Goal: Transaction & Acquisition: Purchase product/service

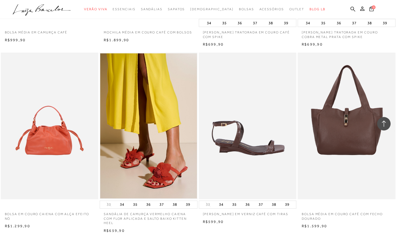
scroll to position [719, 0]
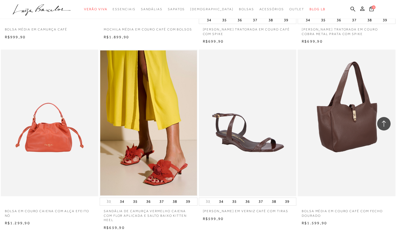
click at [361, 151] on img at bounding box center [346, 123] width 97 height 147
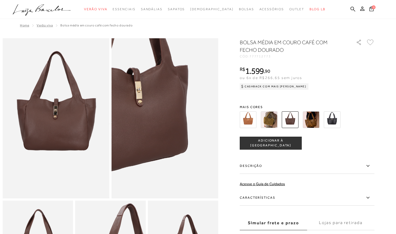
scroll to position [14, 0]
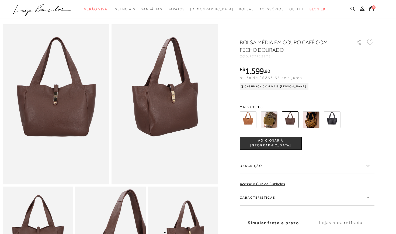
click at [251, 120] on img at bounding box center [248, 119] width 17 height 17
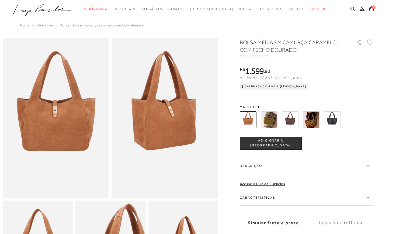
click at [269, 124] on img at bounding box center [269, 119] width 17 height 17
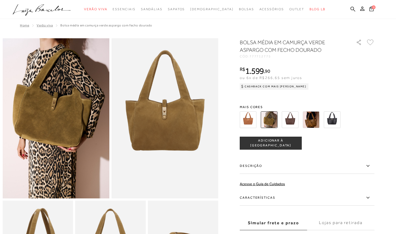
click at [288, 124] on img at bounding box center [290, 119] width 17 height 17
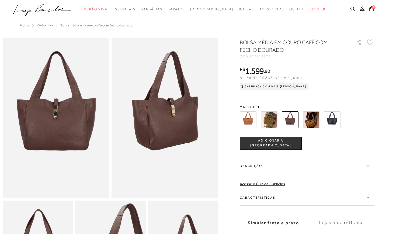
click at [334, 124] on img at bounding box center [332, 119] width 17 height 17
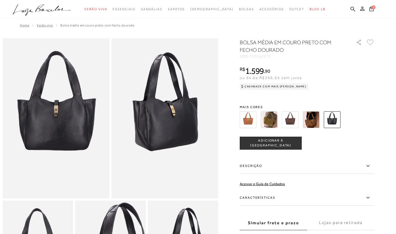
click at [290, 116] on img at bounding box center [290, 119] width 17 height 17
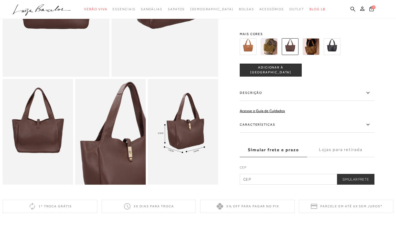
scroll to position [121, 0]
click at [363, 9] on icon at bounding box center [362, 8] width 4 height 4
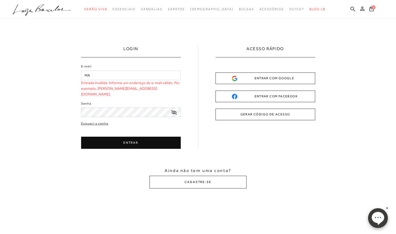
type input "M"
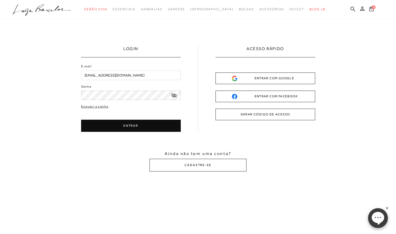
type input "[EMAIL_ADDRESS][DOMAIN_NAME]"
click at [130, 124] on button "ENTRAR" at bounding box center [131, 126] width 100 height 12
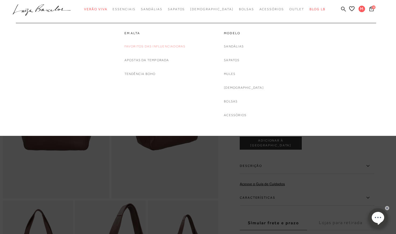
click at [150, 46] on link "Favoritos das Influenciadoras" at bounding box center [154, 47] width 61 height 6
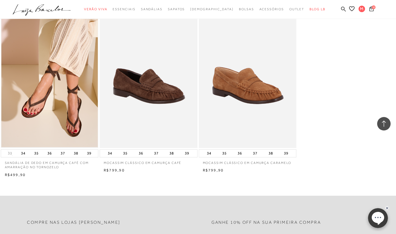
scroll to position [585, 0]
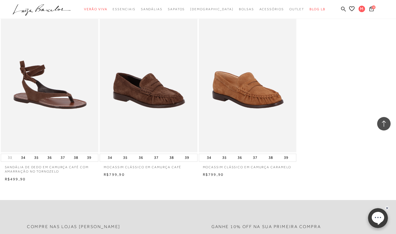
click at [67, 126] on img at bounding box center [49, 79] width 97 height 147
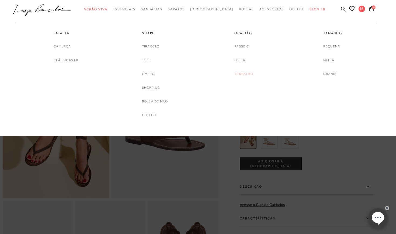
click at [243, 72] on link "Trabalho" at bounding box center [243, 74] width 19 height 6
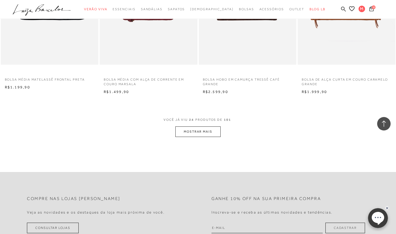
scroll to position [1023, 0]
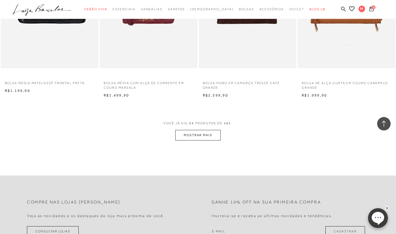
click at [207, 130] on button "MOSTRAR MAIS" at bounding box center [197, 135] width 45 height 11
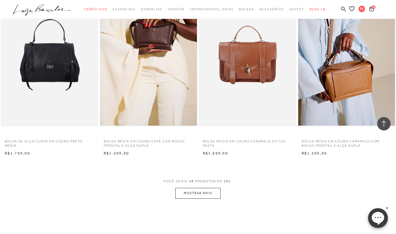
scroll to position [2059, 0]
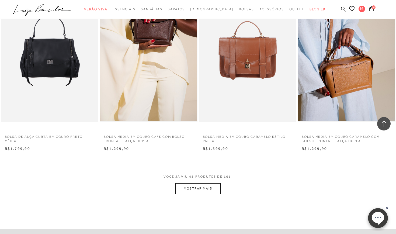
click at [194, 183] on button "MOSTRAR MAIS" at bounding box center [197, 188] width 45 height 11
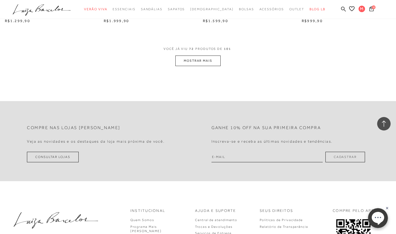
scroll to position [3277, 0]
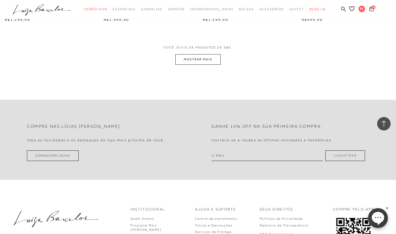
click at [373, 9] on icon at bounding box center [371, 8] width 4 height 5
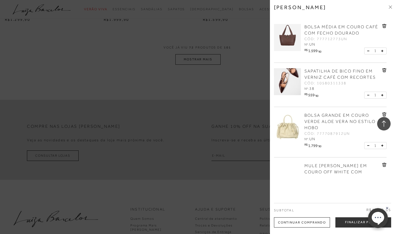
click at [149, 5] on div at bounding box center [198, 117] width 396 height 234
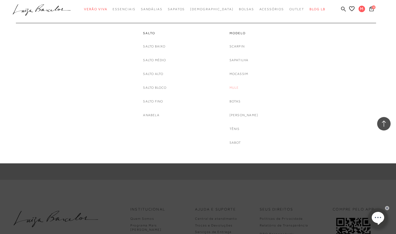
click at [239, 88] on link "Mule" at bounding box center [233, 88] width 9 height 6
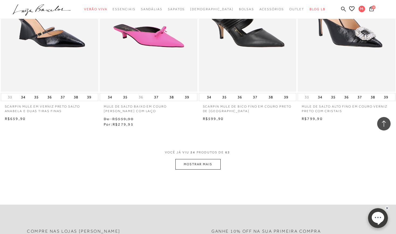
scroll to position [990, 0]
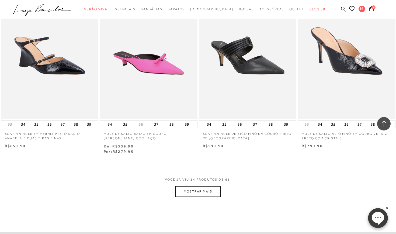
click at [210, 186] on button "MOSTRAR MAIS" at bounding box center [197, 191] width 45 height 11
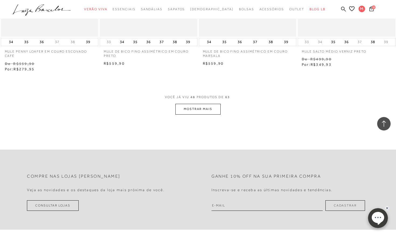
scroll to position [2201, 0]
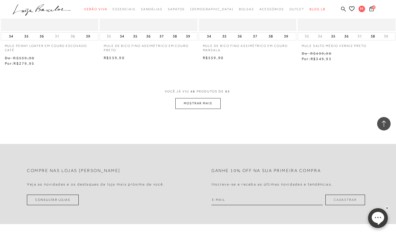
click at [208, 98] on button "MOSTRAR MAIS" at bounding box center [197, 103] width 45 height 11
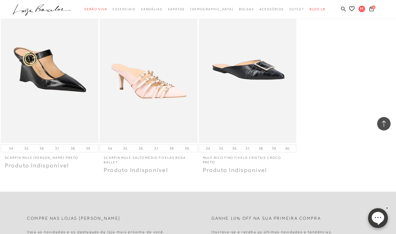
scroll to position [2836, 0]
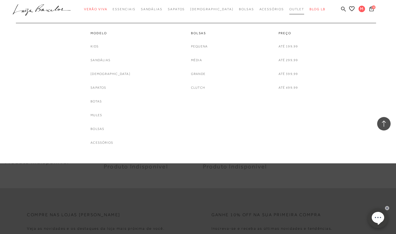
click at [289, 10] on span "Outlet" at bounding box center [296, 9] width 15 height 4
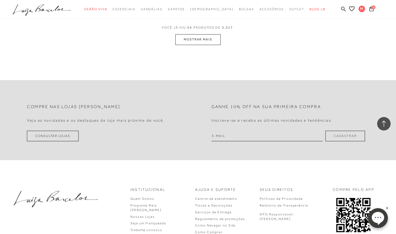
scroll to position [1163, 0]
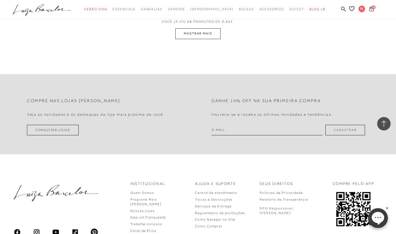
click at [375, 7] on span "4" at bounding box center [374, 7] width 4 height 4
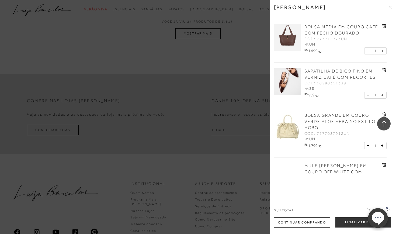
click at [193, 8] on div at bounding box center [198, 117] width 396 height 234
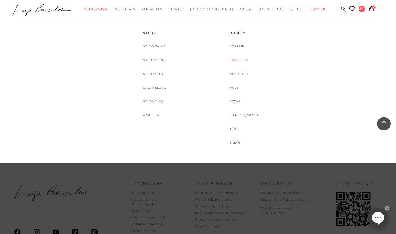
click at [248, 59] on link "Sapatilha" at bounding box center [238, 60] width 19 height 6
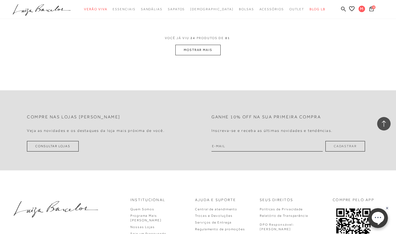
scroll to position [1113, 0]
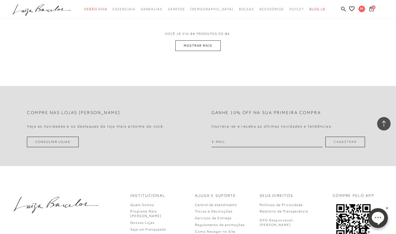
click at [214, 45] on button "MOSTRAR MAIS" at bounding box center [197, 45] width 45 height 11
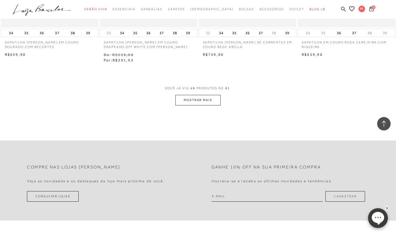
scroll to position [2189, 0]
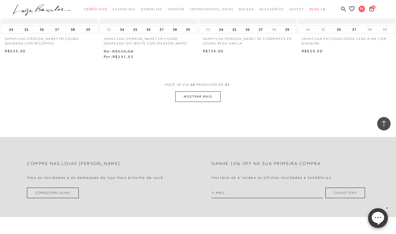
click at [208, 91] on button "MOSTRAR MAIS" at bounding box center [197, 96] width 45 height 11
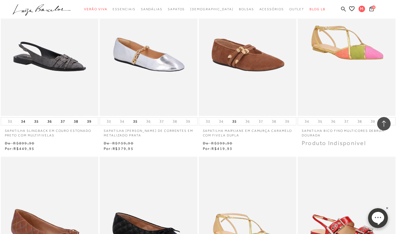
scroll to position [2845, 0]
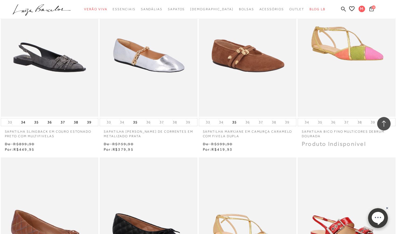
click at [370, 8] on icon at bounding box center [371, 8] width 4 height 5
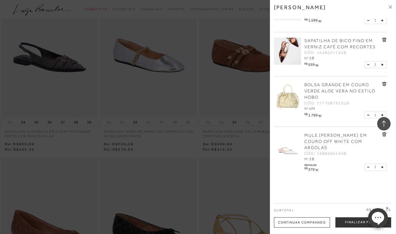
scroll to position [30, 0]
click at [287, 139] on img at bounding box center [287, 146] width 27 height 27
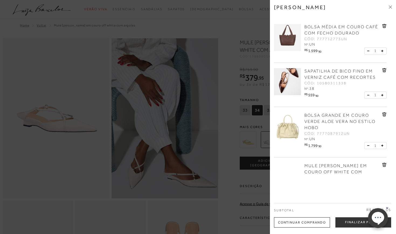
click at [190, 29] on div at bounding box center [198, 117] width 396 height 234
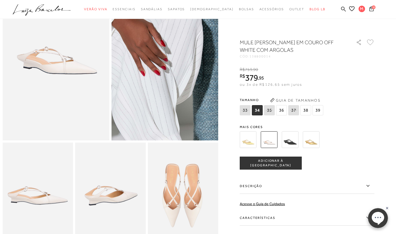
scroll to position [59, 0]
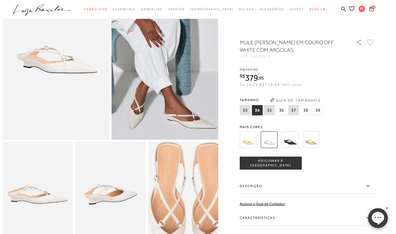
click at [176, 184] on img at bounding box center [190, 205] width 141 height 211
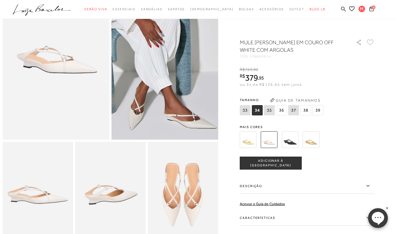
click at [129, 193] on img at bounding box center [110, 195] width 70 height 106
click at [26, 183] on img at bounding box center [38, 195] width 70 height 106
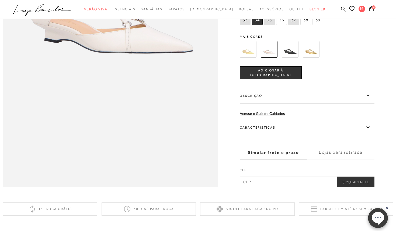
scroll to position [450, 0]
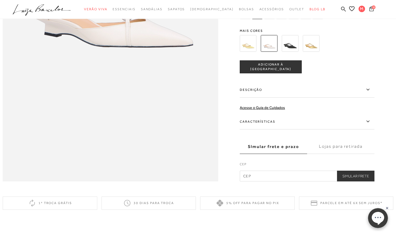
click at [374, 10] on button "4" at bounding box center [372, 9] width 8 height 7
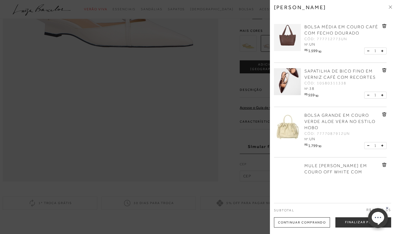
click at [287, 131] on img at bounding box center [287, 125] width 27 height 27
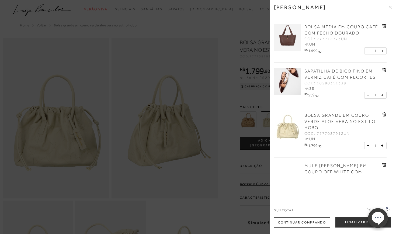
click at [393, 5] on div "[PERSON_NAME] BOLSA MÉDIA EM COURO CAFÉ COM FECHO DOURADO CÓD: 777712773UN Nº: …" at bounding box center [333, 117] width 126 height 234
click at [391, 5] on icon at bounding box center [390, 6] width 3 height 3
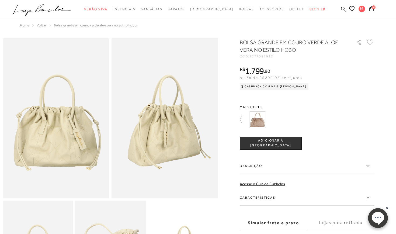
click at [260, 122] on img at bounding box center [257, 119] width 17 height 17
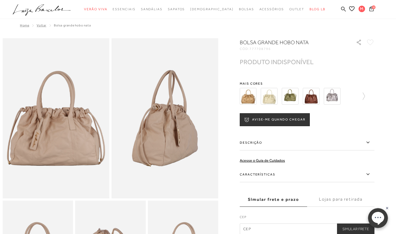
click at [270, 99] on img at bounding box center [269, 96] width 17 height 17
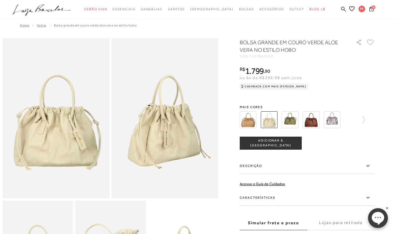
click at [250, 97] on div "BOLSA GRANDE EM COURO VERDE ALOE VERA NO ESTILO HOBO CÓD: 7777087912 × É necess…" at bounding box center [307, 148] width 135 height 219
click at [247, 119] on img at bounding box center [248, 119] width 17 height 17
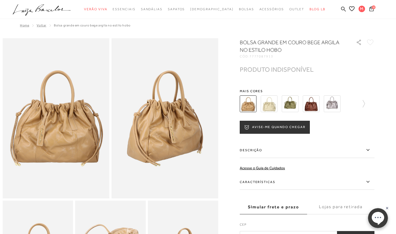
click at [297, 103] on img at bounding box center [290, 103] width 17 height 17
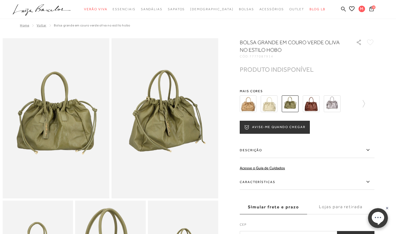
click at [311, 105] on img at bounding box center [311, 103] width 17 height 17
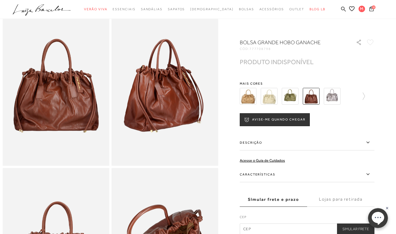
scroll to position [33, 0]
click at [373, 7] on span "4" at bounding box center [374, 7] width 4 height 4
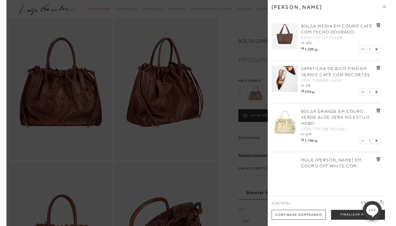
scroll to position [0, 0]
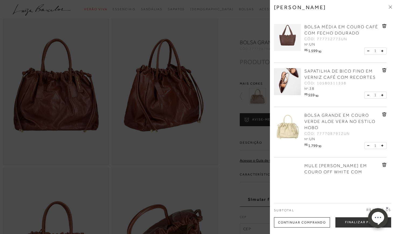
click at [256, 18] on div at bounding box center [198, 117] width 396 height 234
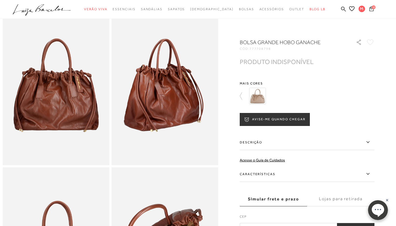
click at [371, 9] on icon at bounding box center [371, 8] width 4 height 5
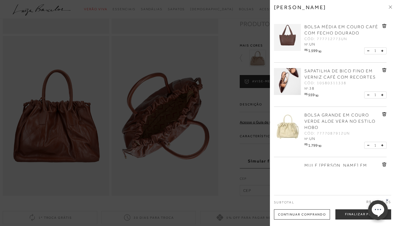
scroll to position [176, 0]
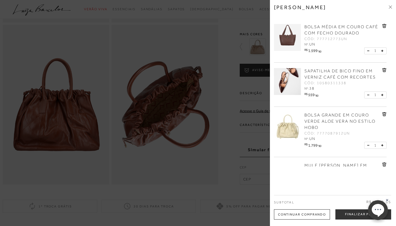
click at [387, 201] on rect at bounding box center [387, 200] width 4 height 4
click at [366, 214] on button "Finalizar Pedido" at bounding box center [363, 215] width 56 height 10
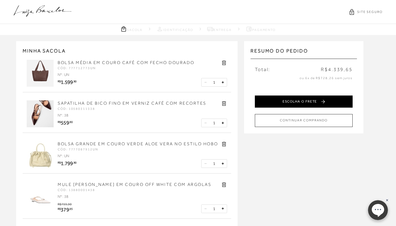
click at [312, 97] on button "ESCOLHA O FRETE" at bounding box center [304, 102] width 98 height 12
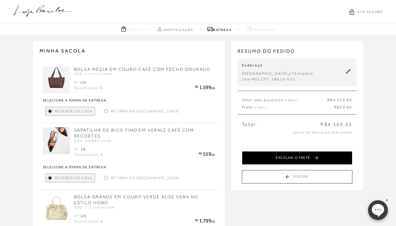
click at [306, 154] on button "ESCOLHA O FRETE" at bounding box center [297, 157] width 110 height 13
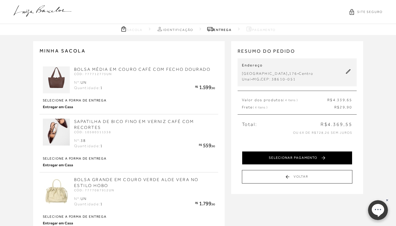
click at [274, 154] on button "SELECIONAR PAGAMENTO" at bounding box center [297, 157] width 110 height 13
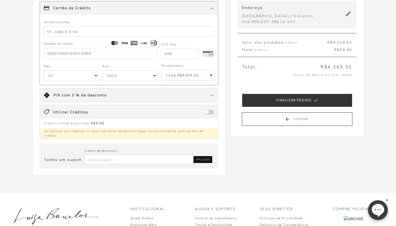
scroll to position [60, 0]
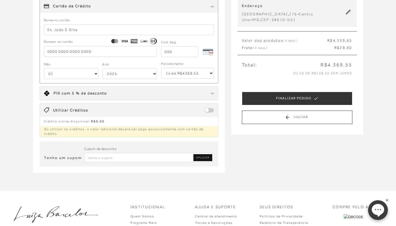
click at [212, 95] on div at bounding box center [212, 93] width 3 height 5
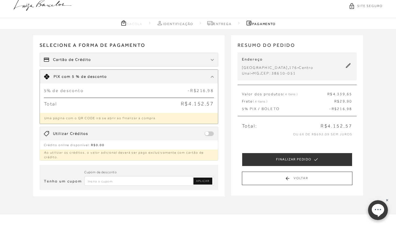
scroll to position [6, 0]
click at [213, 61] on img at bounding box center [212, 60] width 3 height 2
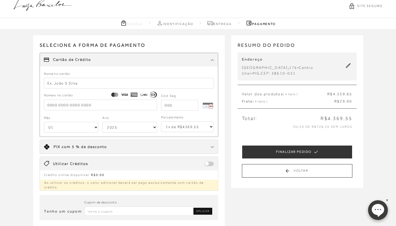
select select "6"
click at [96, 78] on input "text" at bounding box center [129, 83] width 170 height 11
type input "c"
type input "[PERSON_NAME]"
click at [73, 103] on input "tel" at bounding box center [100, 105] width 113 height 11
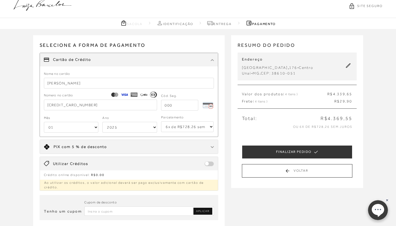
type input "[CREDIT_CARD_NUMBER]"
click at [179, 108] on input "tel" at bounding box center [179, 105] width 37 height 11
type input "000"
select select "09"
select select "2028"
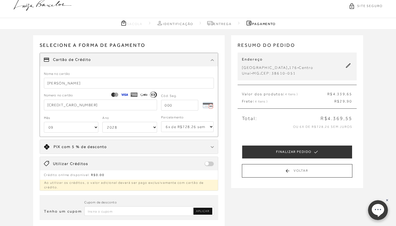
click at [223, 115] on div "Selecione a forma de pagamento FORMA DE PAGAMENTO Cartão de Crédito Nome no car…" at bounding box center [128, 113] width 191 height 156
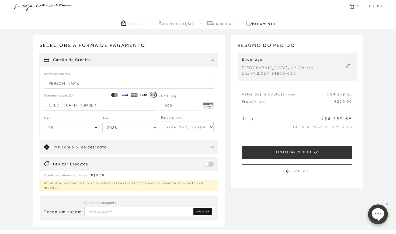
scroll to position [12, 0]
